Goal: Find specific page/section

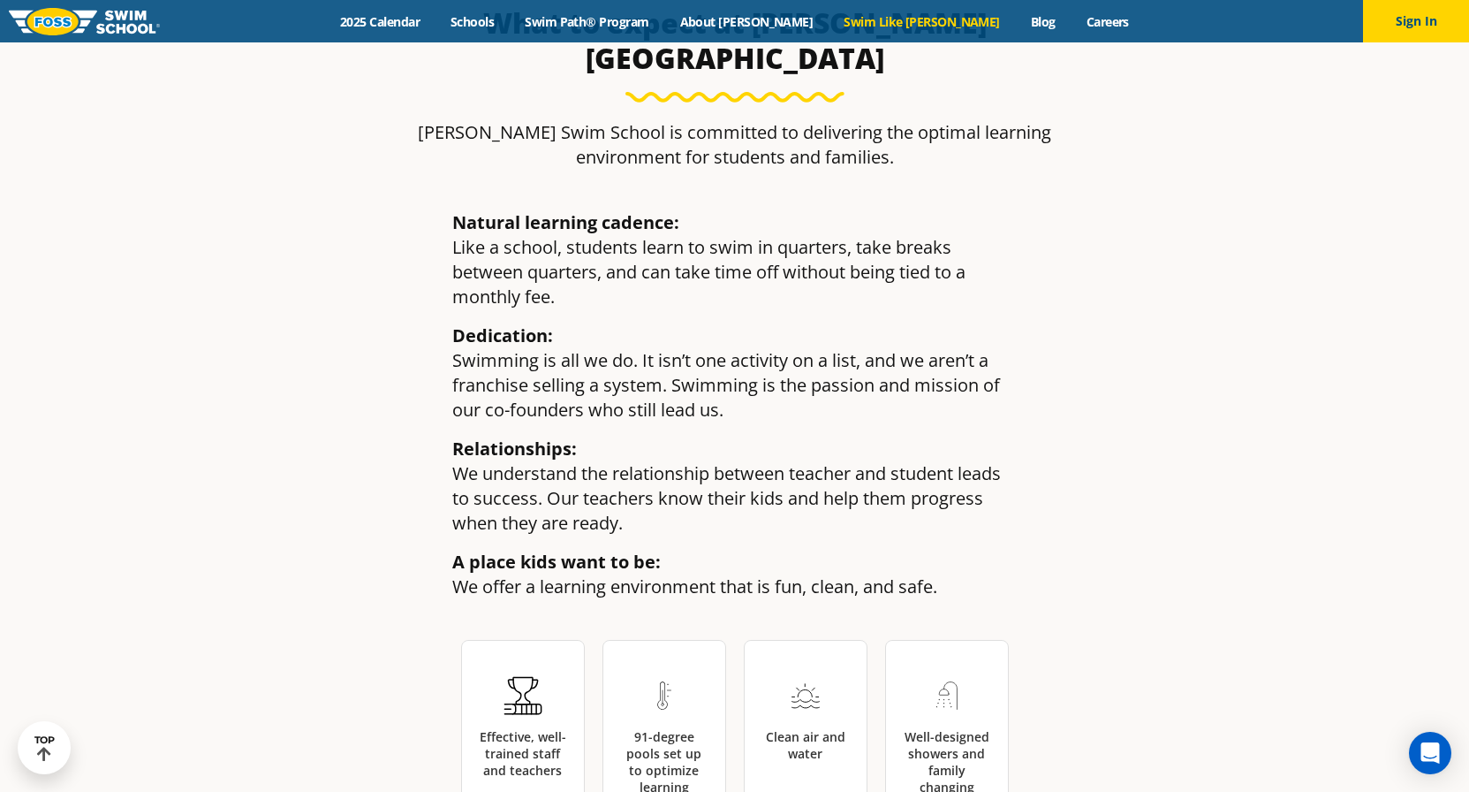
scroll to position [2293, 0]
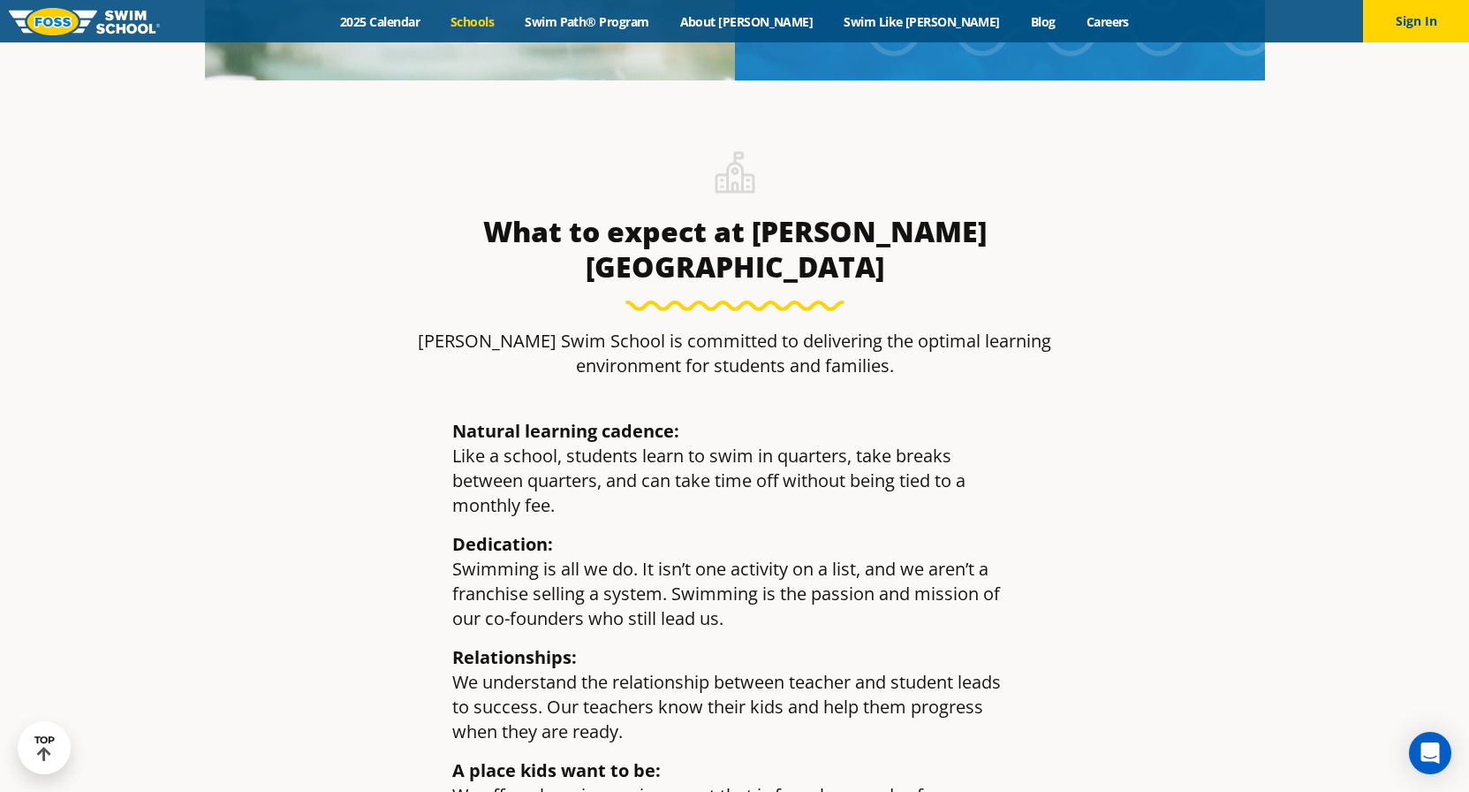
click at [510, 22] on link "Schools" at bounding box center [473, 21] width 74 height 17
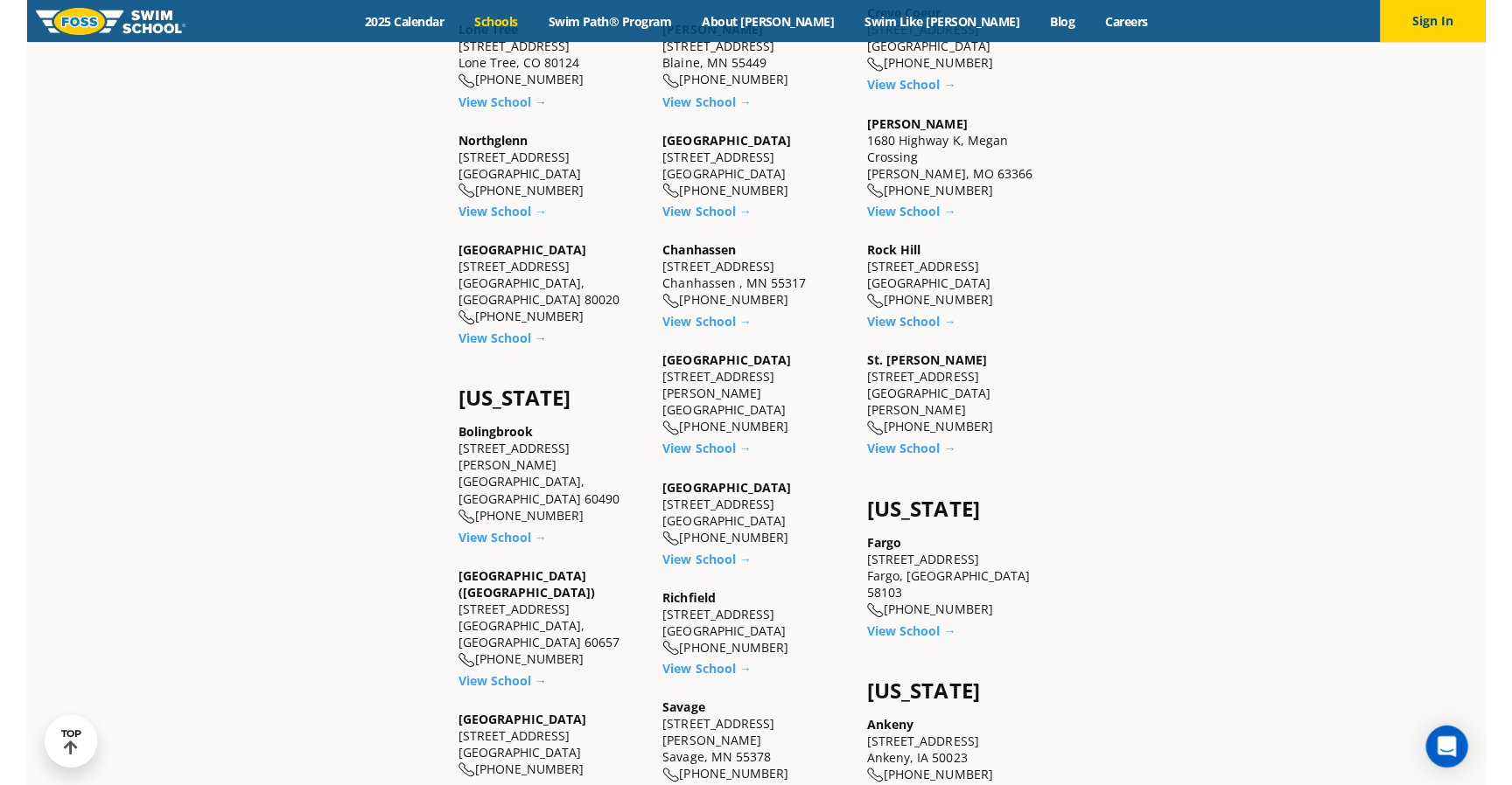
scroll to position [887, 0]
